Goal: Navigation & Orientation: Find specific page/section

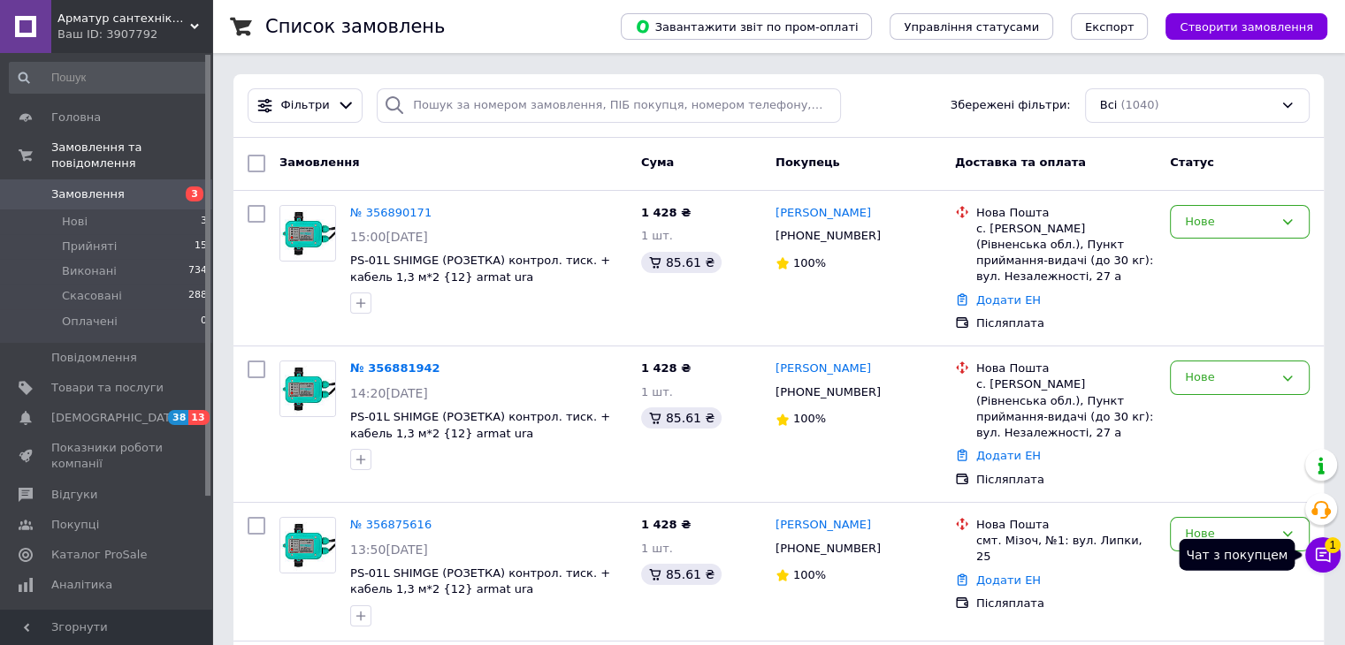
click at [1330, 543] on span "1" at bounding box center [1332, 544] width 16 height 16
click at [95, 410] on span "[DEMOGRAPHIC_DATA]" at bounding box center [116, 418] width 131 height 16
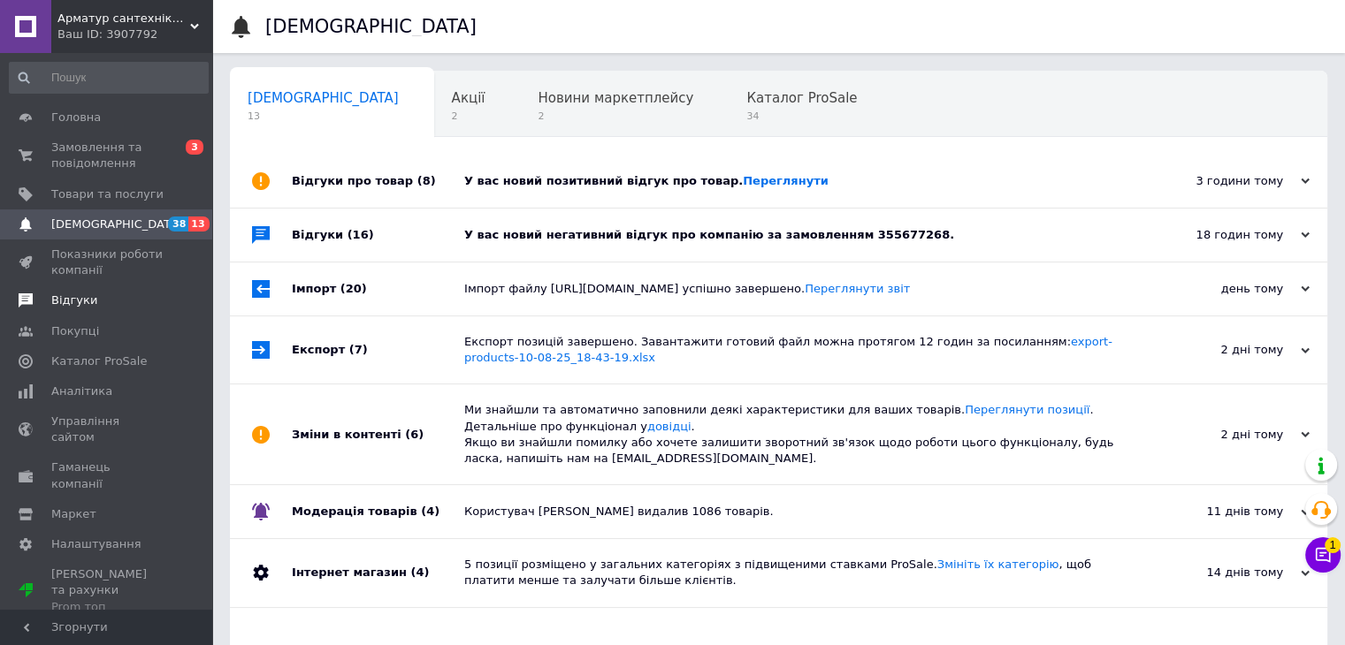
click at [92, 301] on span "Відгуки" at bounding box center [107, 301] width 112 height 16
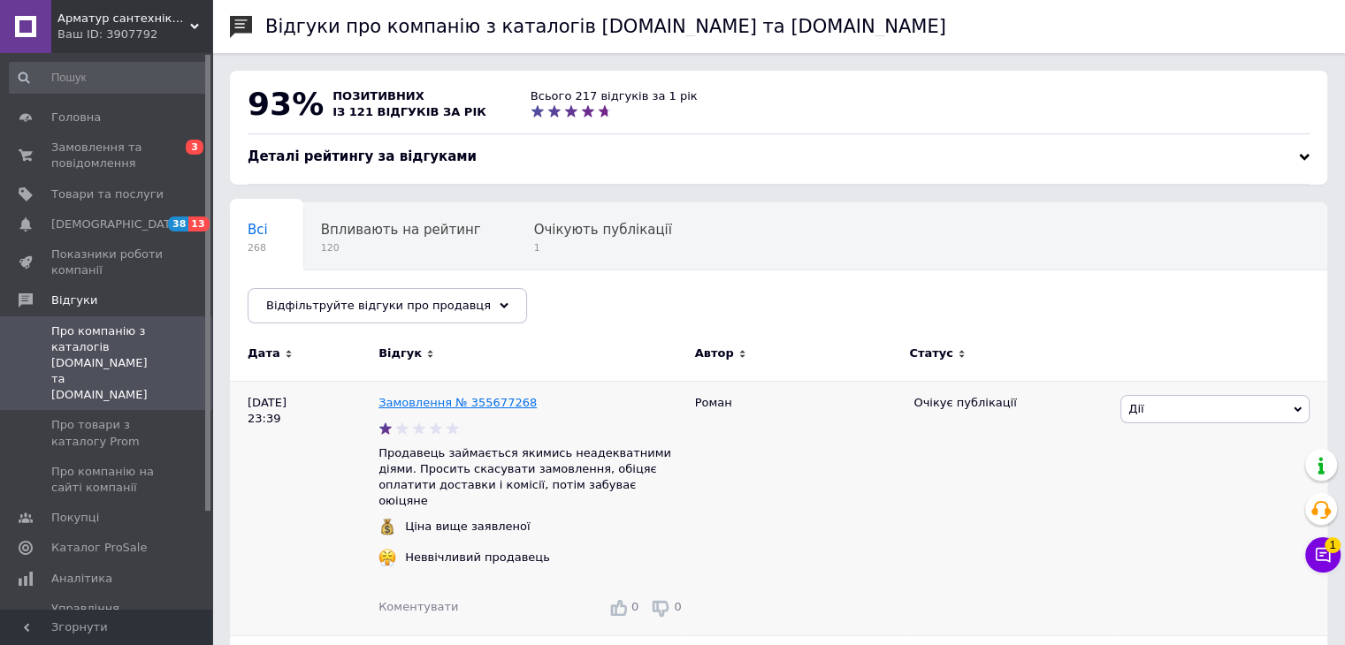
click at [467, 400] on link "Замовлення № 355677268" at bounding box center [457, 402] width 158 height 13
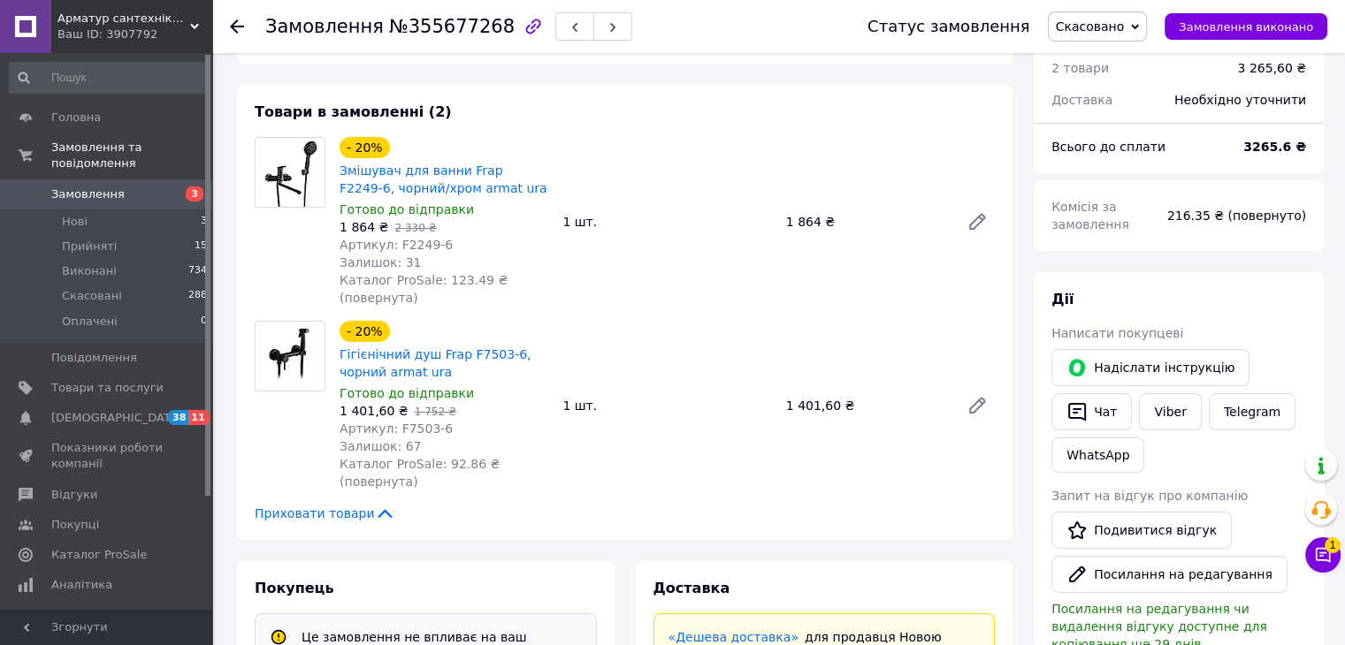
scroll to position [88, 0]
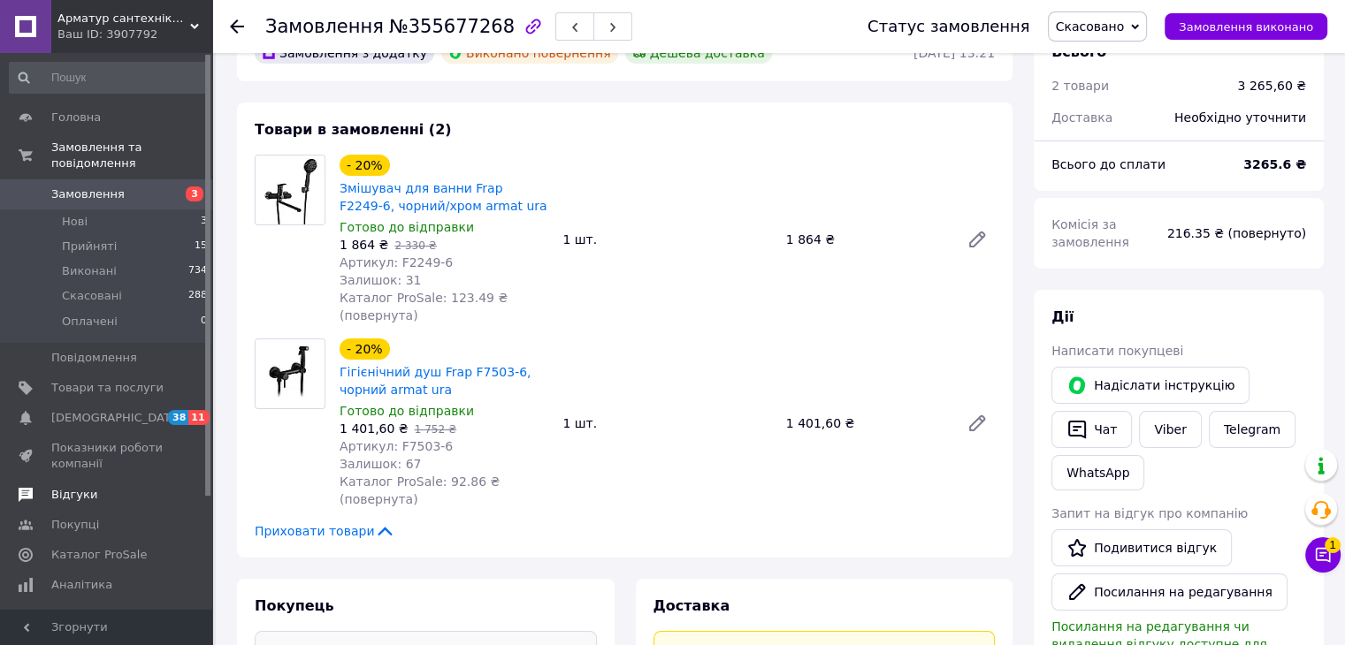
click at [80, 487] on span "Відгуки" at bounding box center [74, 495] width 46 height 16
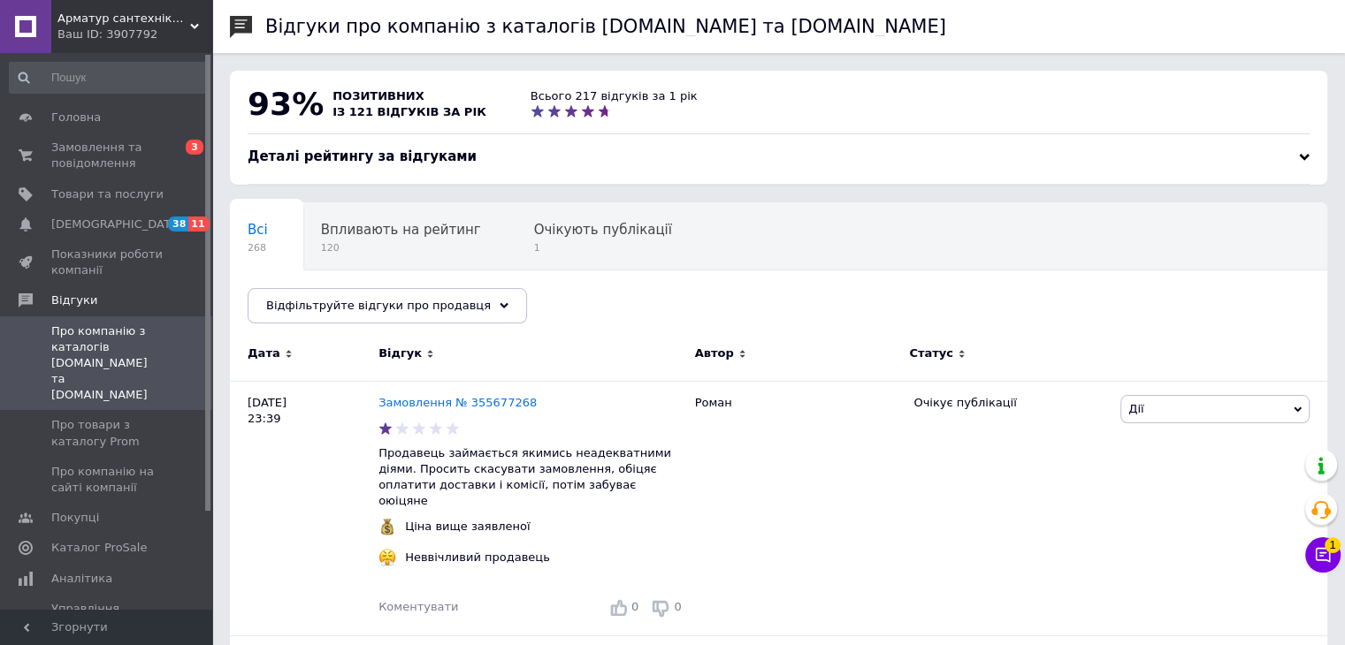
drag, startPoint x: 637, startPoint y: 298, endPoint x: 647, endPoint y: 125, distance: 173.5
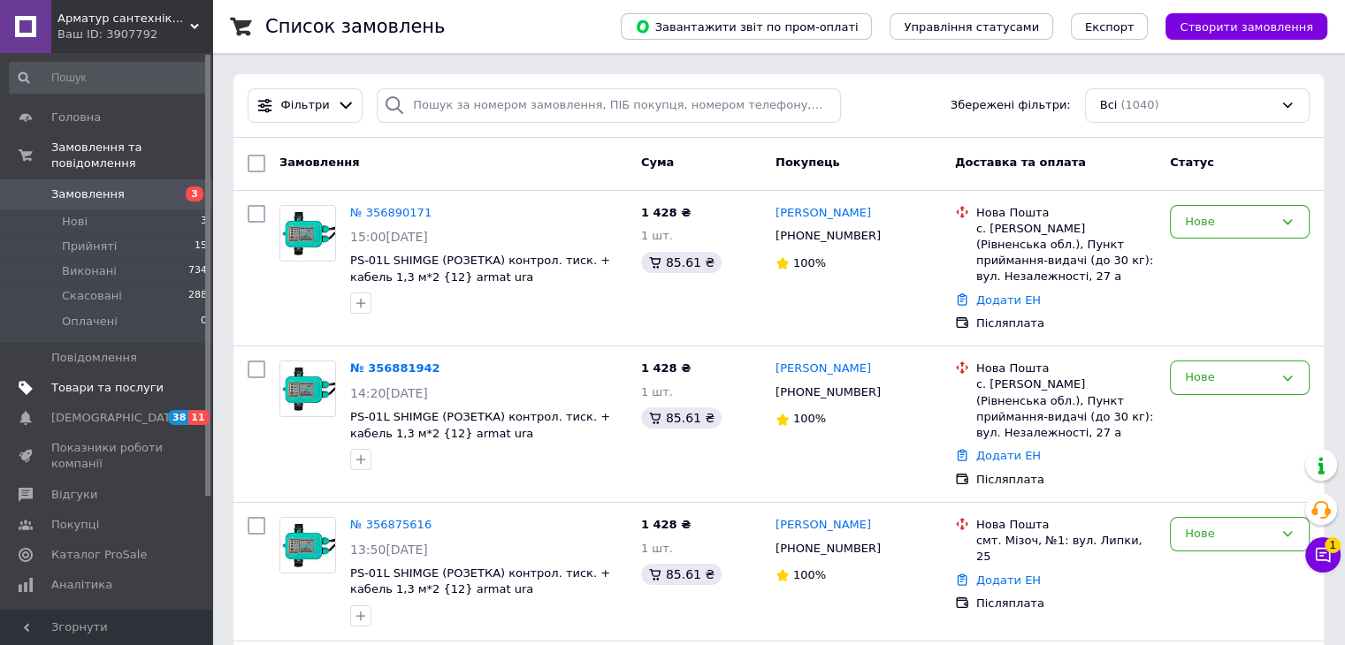
click at [95, 380] on span "Товари та послуги" at bounding box center [107, 388] width 112 height 16
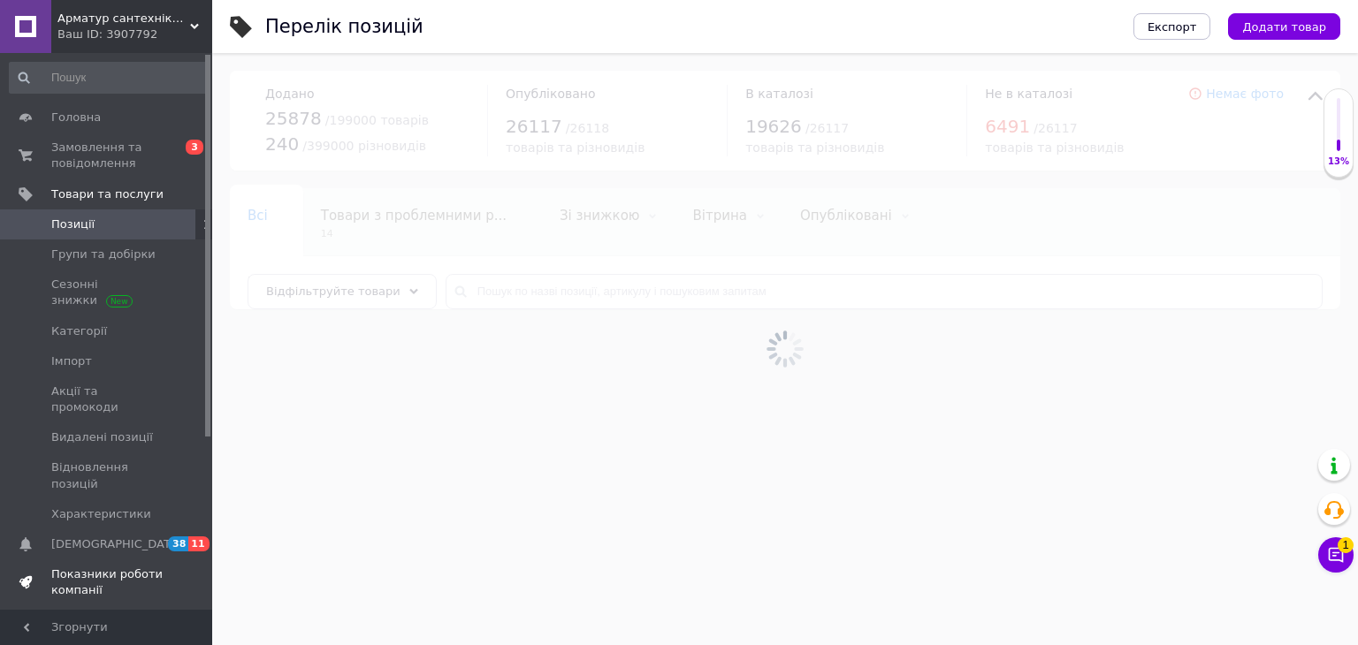
click at [106, 560] on link "Показники роботи компанії" at bounding box center [108, 583] width 217 height 46
